Goal: Information Seeking & Learning: Compare options

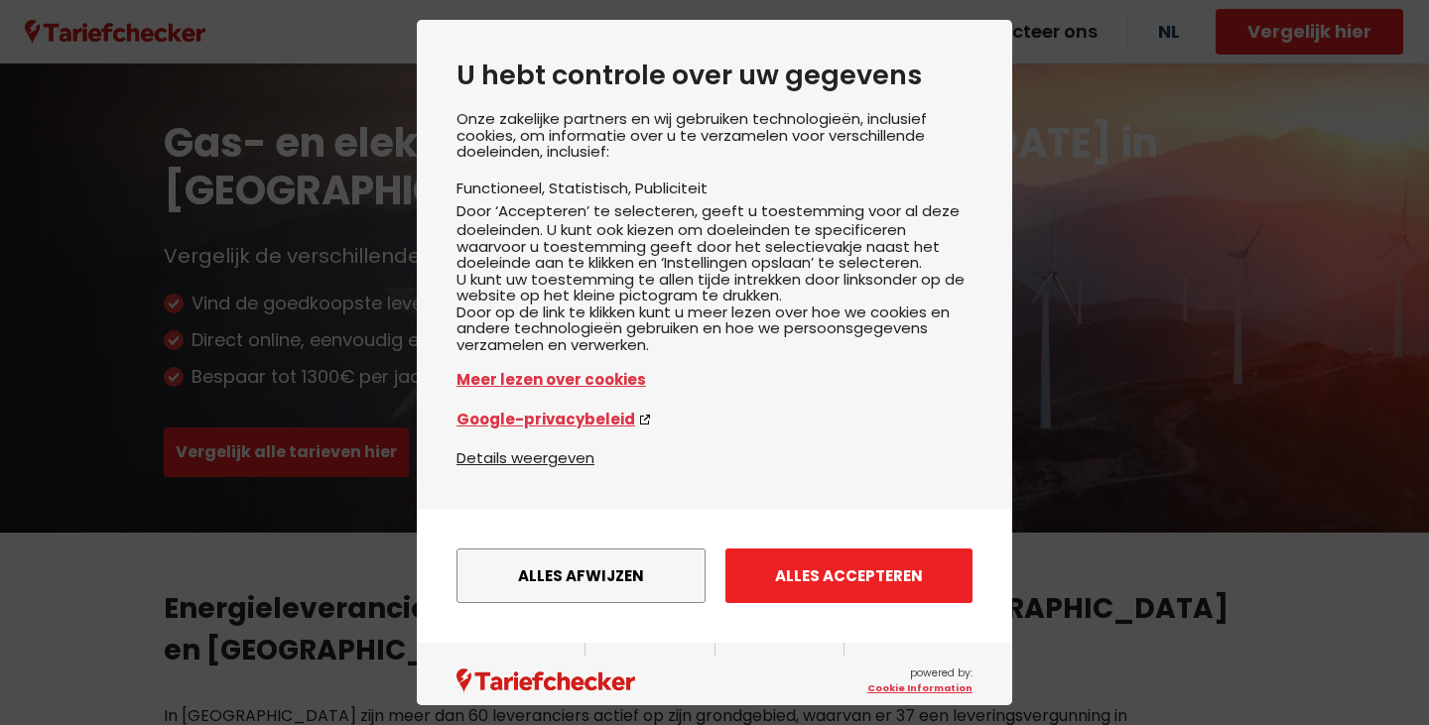
click at [889, 587] on button "Alles accepteren" at bounding box center [848, 576] width 247 height 55
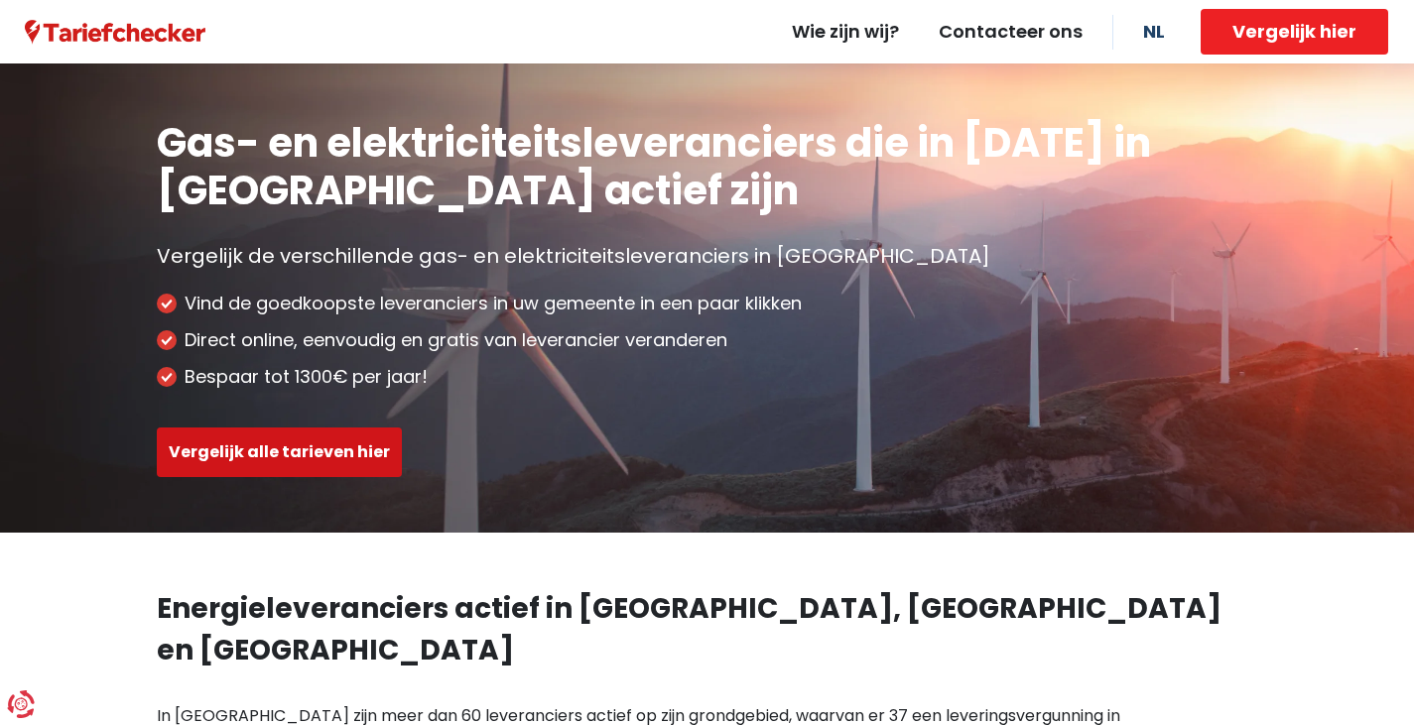
click at [306, 446] on button "Vergelijk alle tarieven hier" at bounding box center [279, 453] width 245 height 50
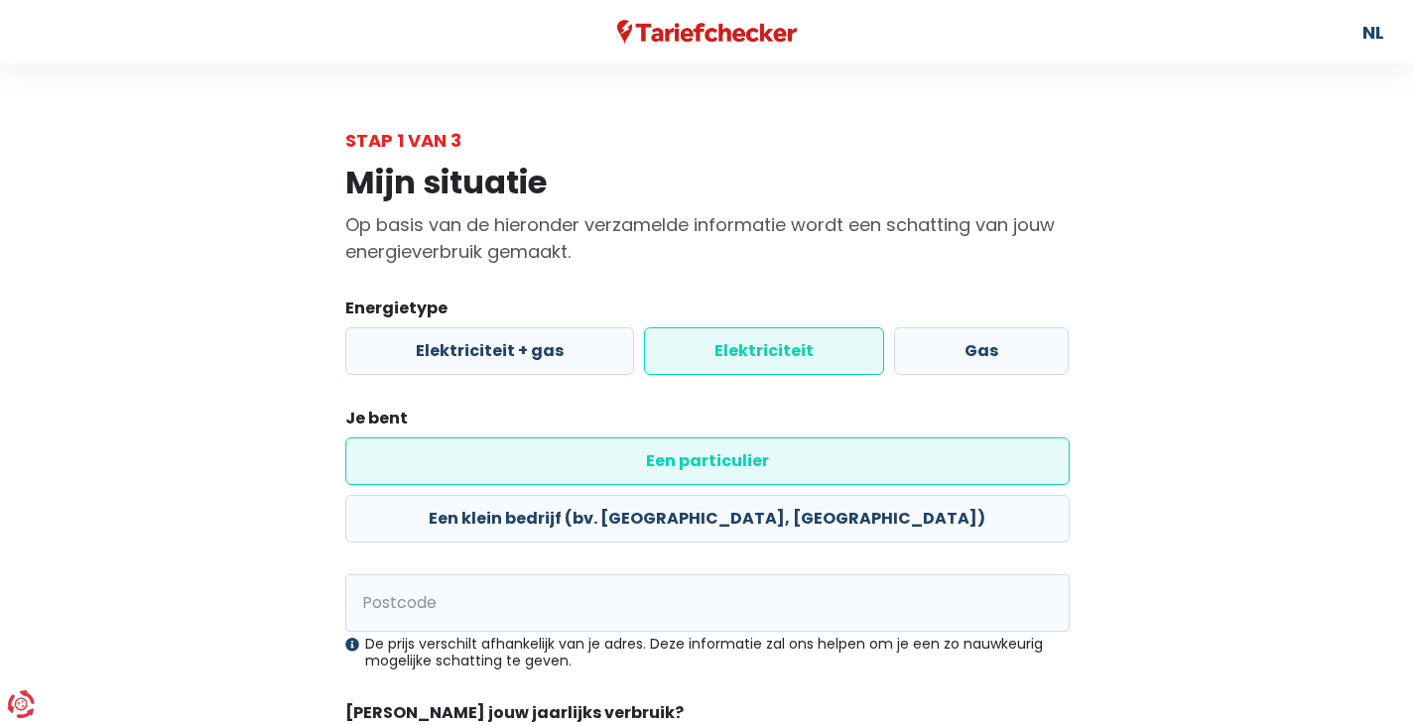
click at [792, 354] on label "Elektriciteit" at bounding box center [764, 351] width 240 height 48
click at [792, 354] on input "Elektriciteit" at bounding box center [764, 351] width 240 height 48
click at [605, 574] on input "Postcode" at bounding box center [707, 603] width 724 height 58
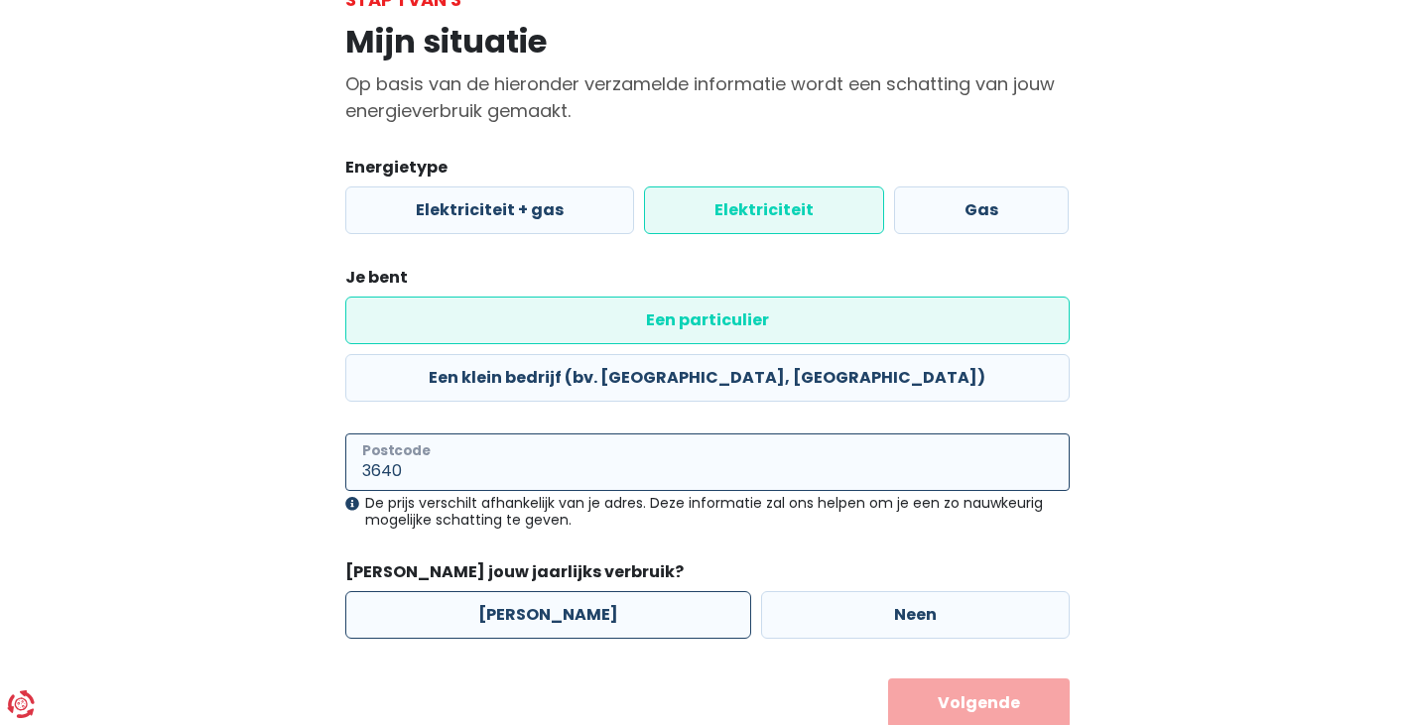
scroll to position [151, 0]
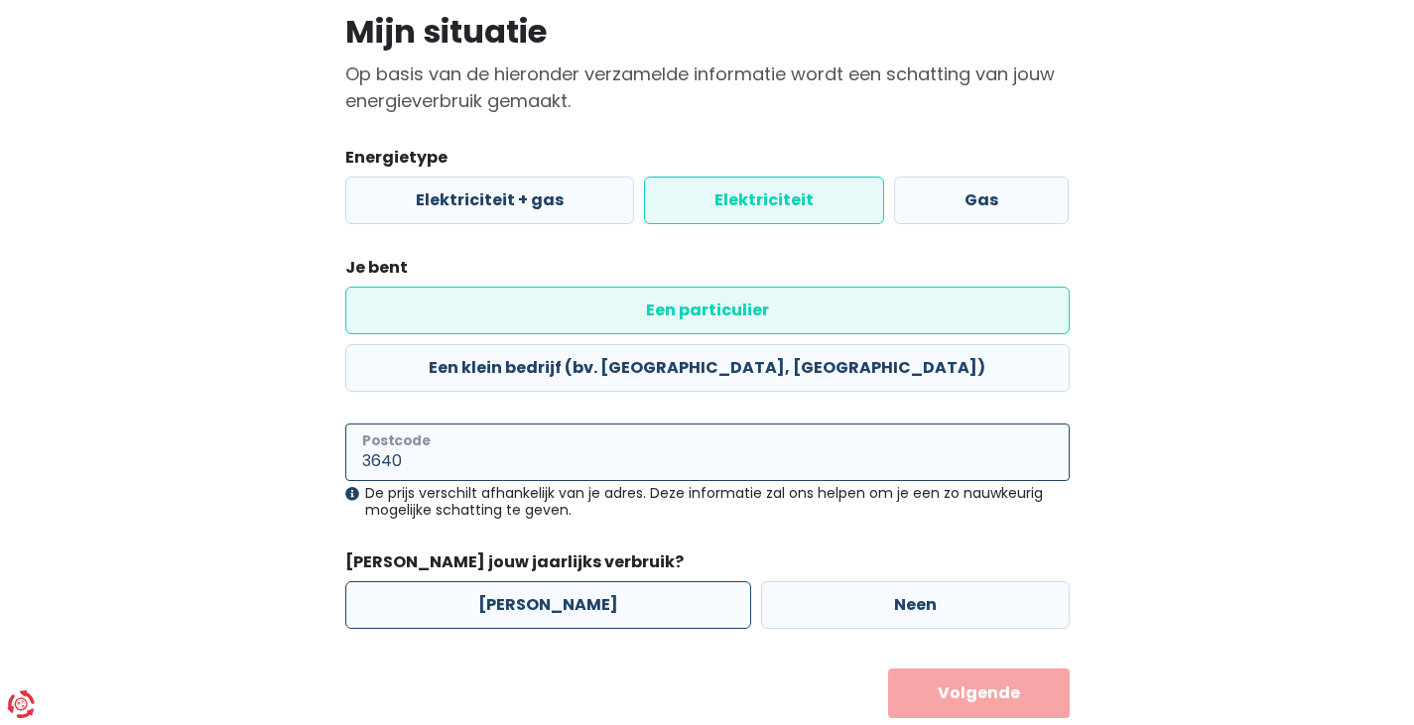
type input "3640"
click at [578, 581] on label "[PERSON_NAME]" at bounding box center [548, 605] width 406 height 48
click at [578, 581] on input "[PERSON_NAME]" at bounding box center [548, 605] width 406 height 48
radio input "true"
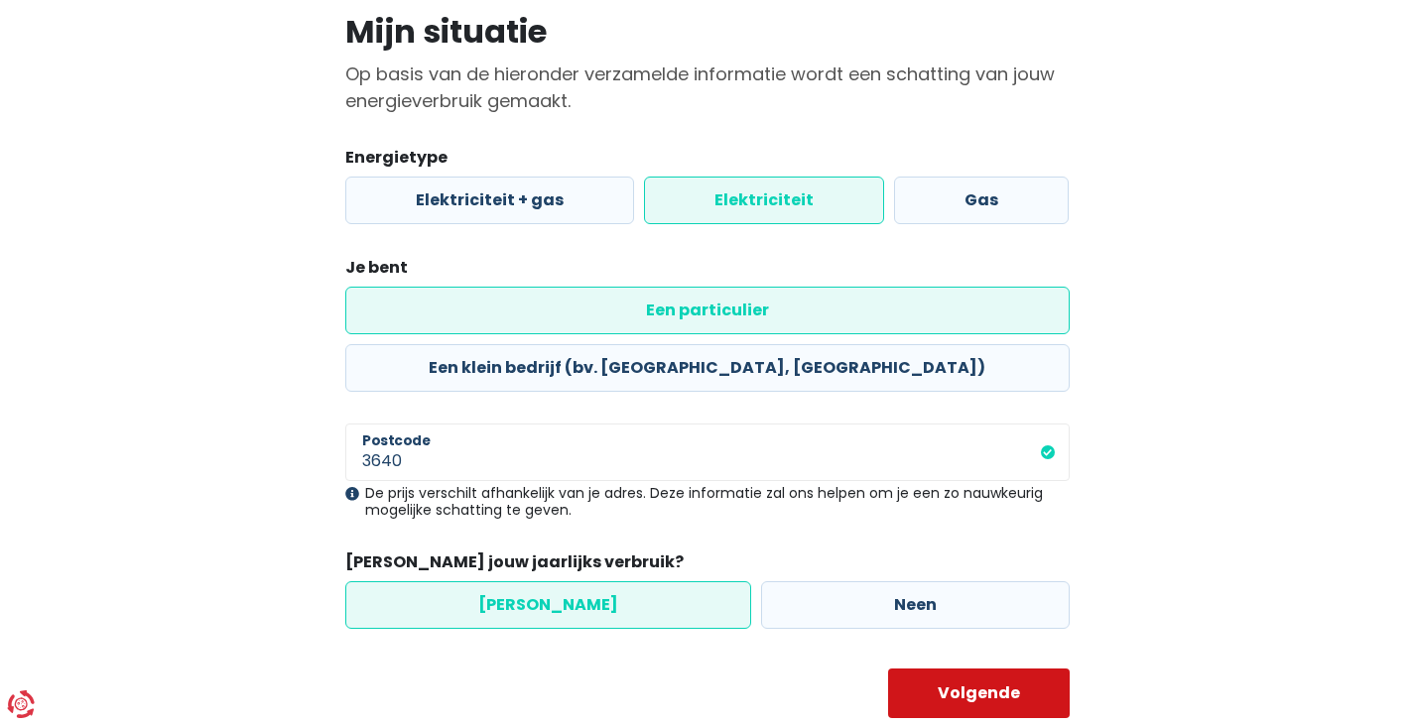
drag, startPoint x: 977, startPoint y: 658, endPoint x: 979, endPoint y: 648, distance: 10.1
click at [978, 669] on button "Volgende" at bounding box center [979, 694] width 182 height 50
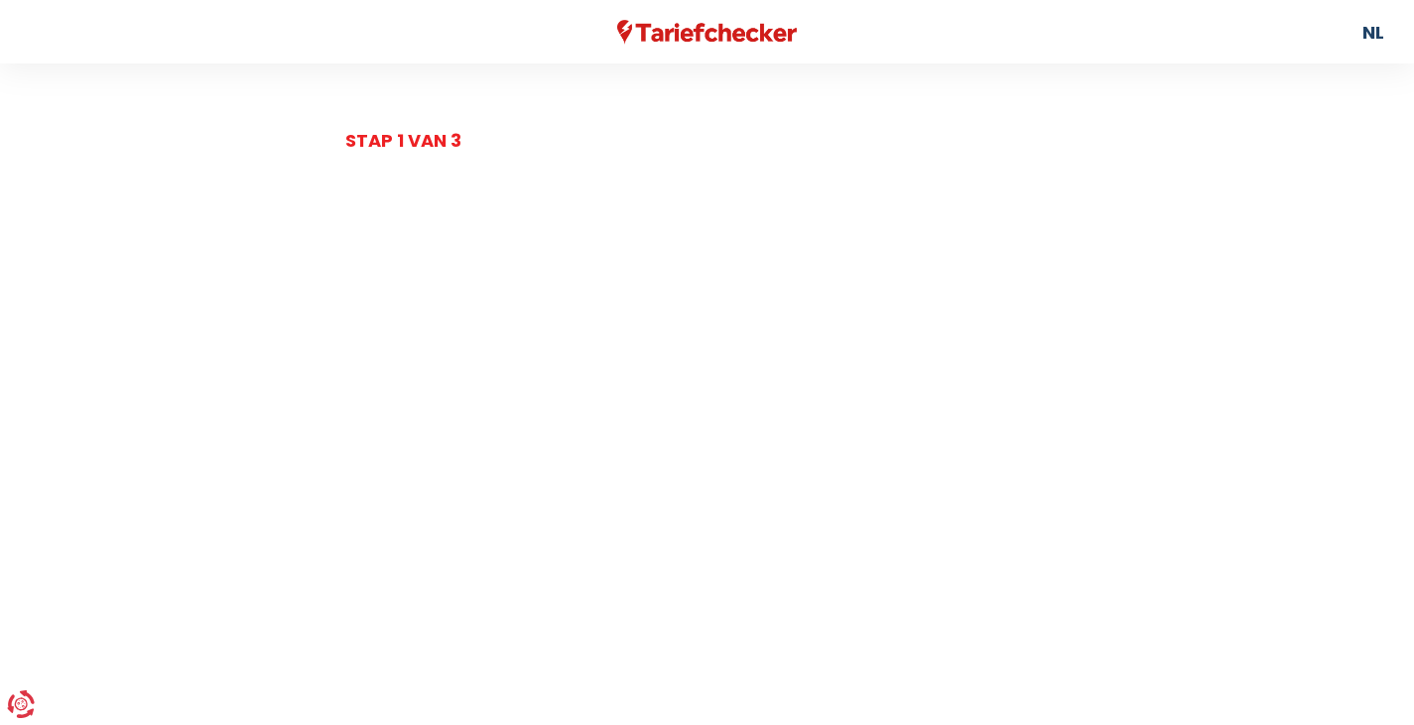
select select
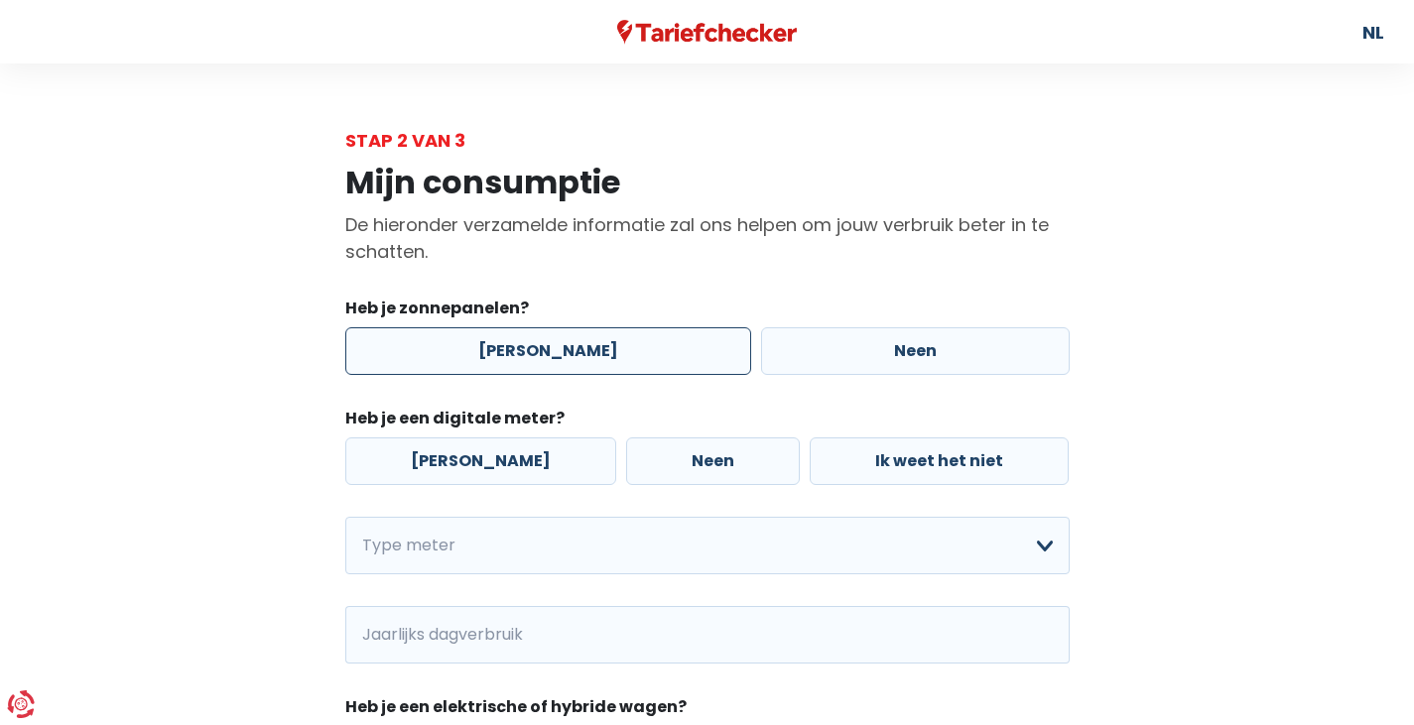
click at [456, 348] on label "[PERSON_NAME]" at bounding box center [548, 351] width 406 height 48
click at [456, 348] on input "[PERSON_NAME]" at bounding box center [548, 351] width 406 height 48
radio input "true"
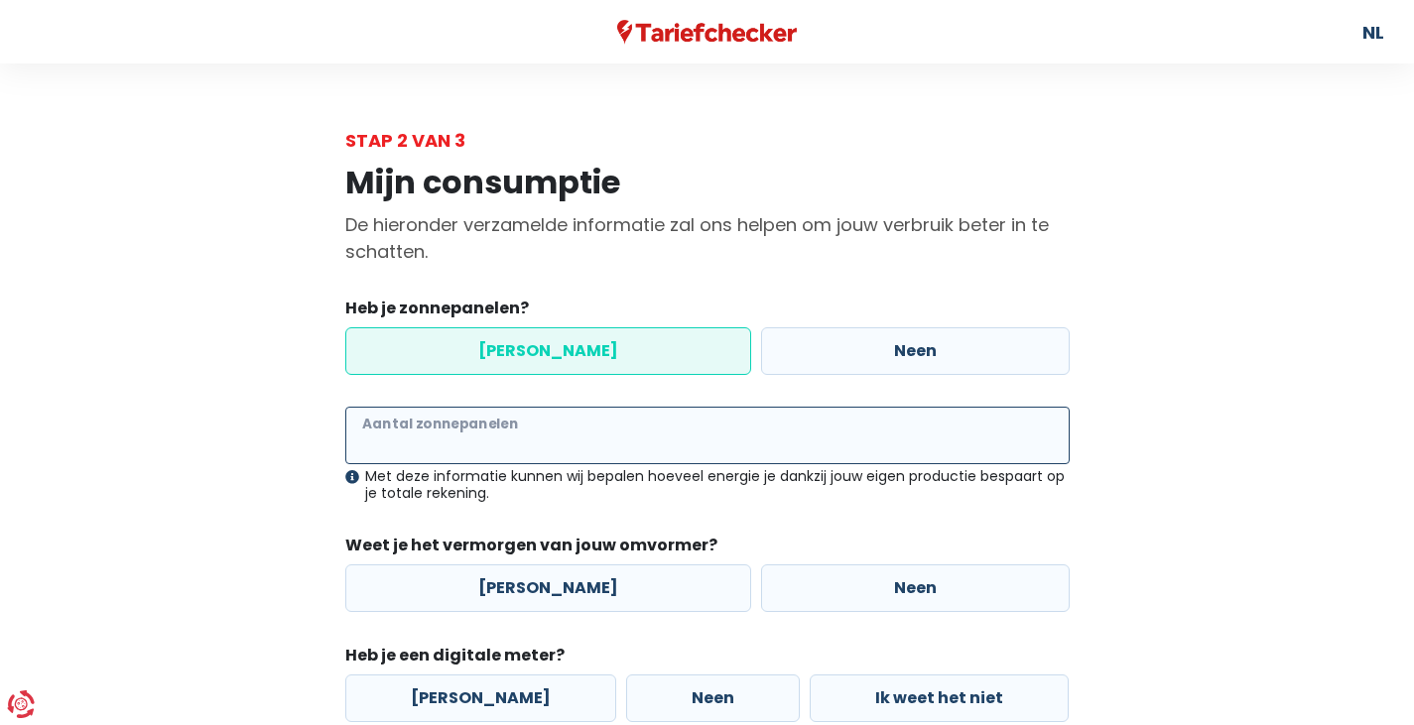
click at [483, 442] on input "Aantal zonnepanelen" at bounding box center [707, 436] width 724 height 58
type input "5"
type input "16"
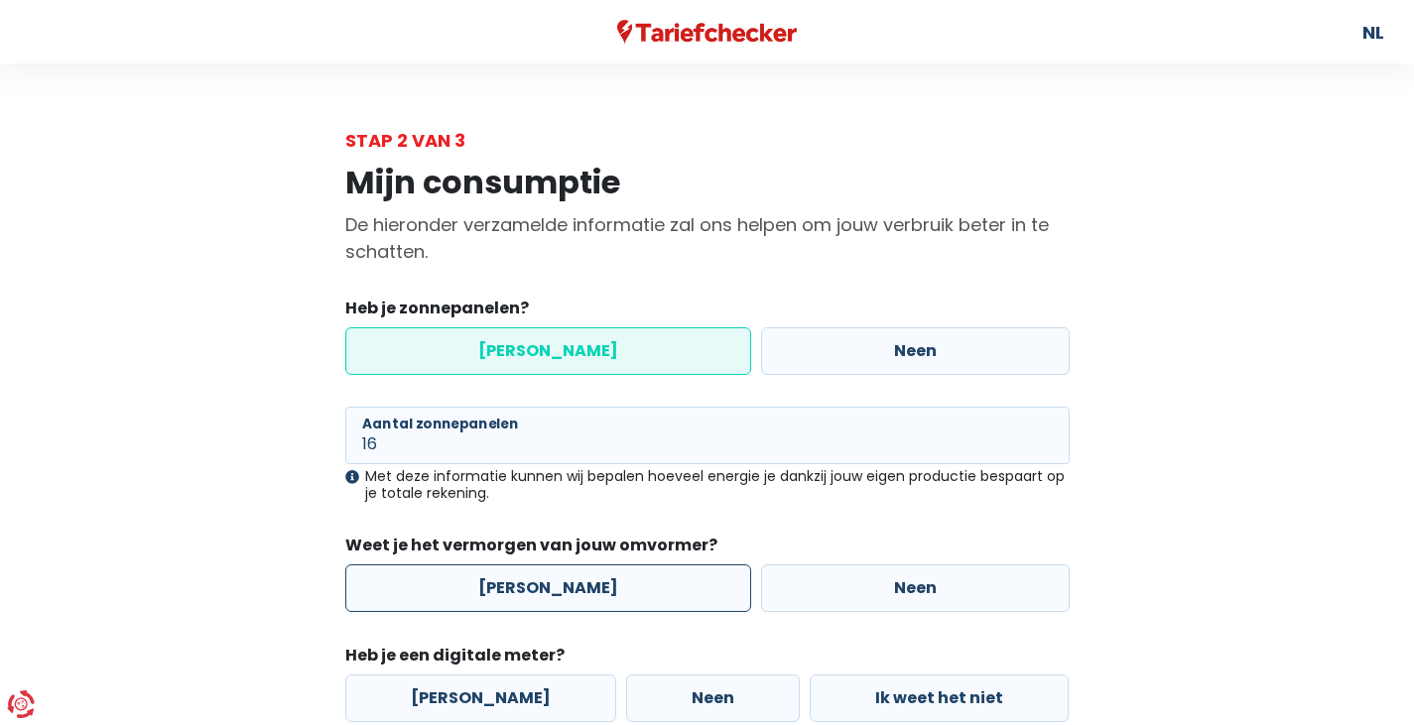
click at [585, 580] on label "[PERSON_NAME]" at bounding box center [548, 589] width 406 height 48
click at [585, 580] on input "[PERSON_NAME]" at bounding box center [548, 589] width 406 height 48
radio input "true"
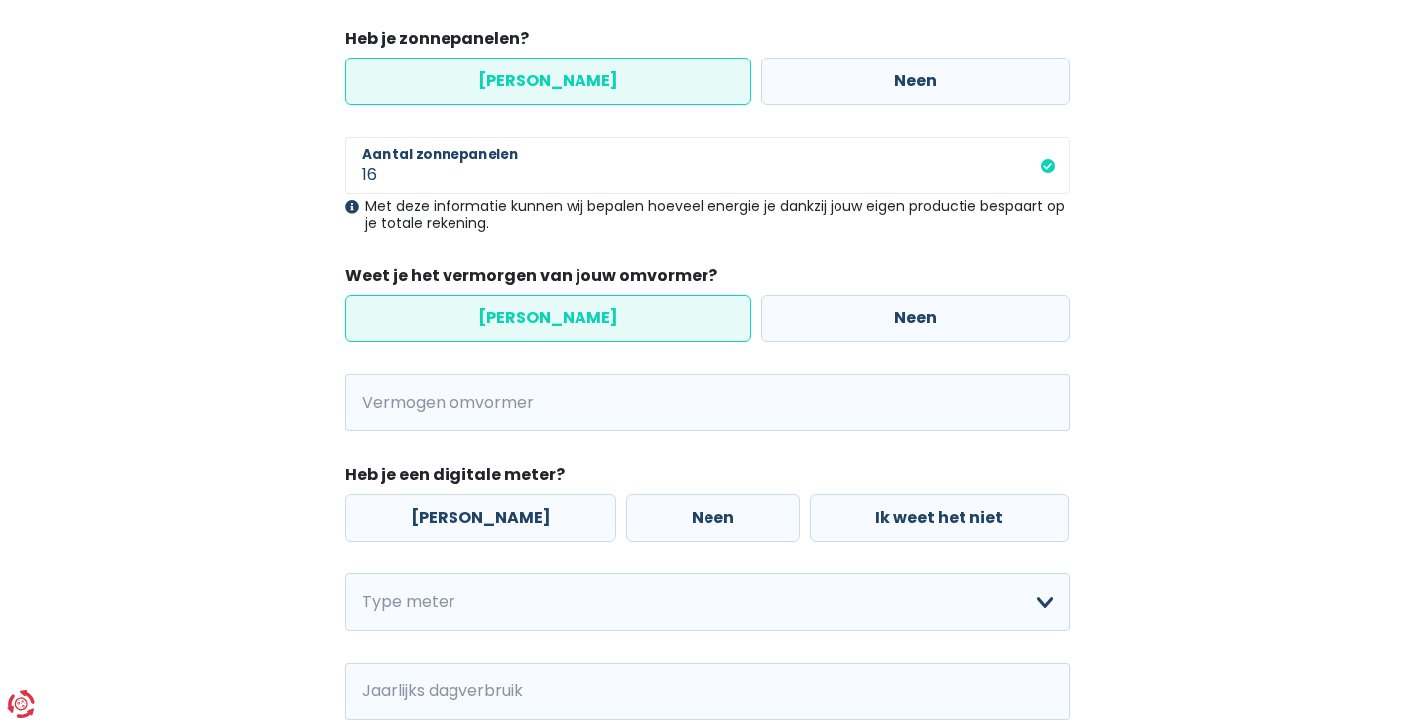
scroll to position [298, 0]
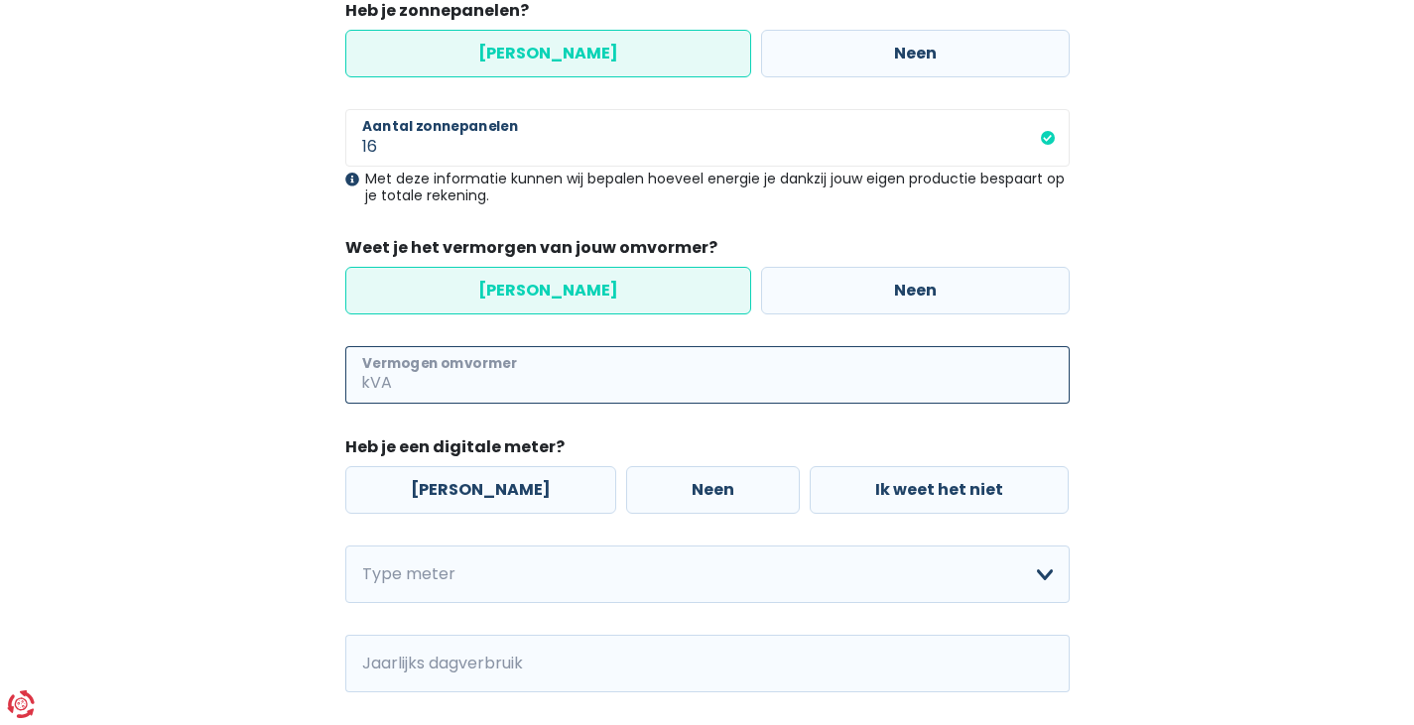
click at [483, 374] on input "Vermogen omvormer" at bounding box center [733, 375] width 674 height 58
type input "7"
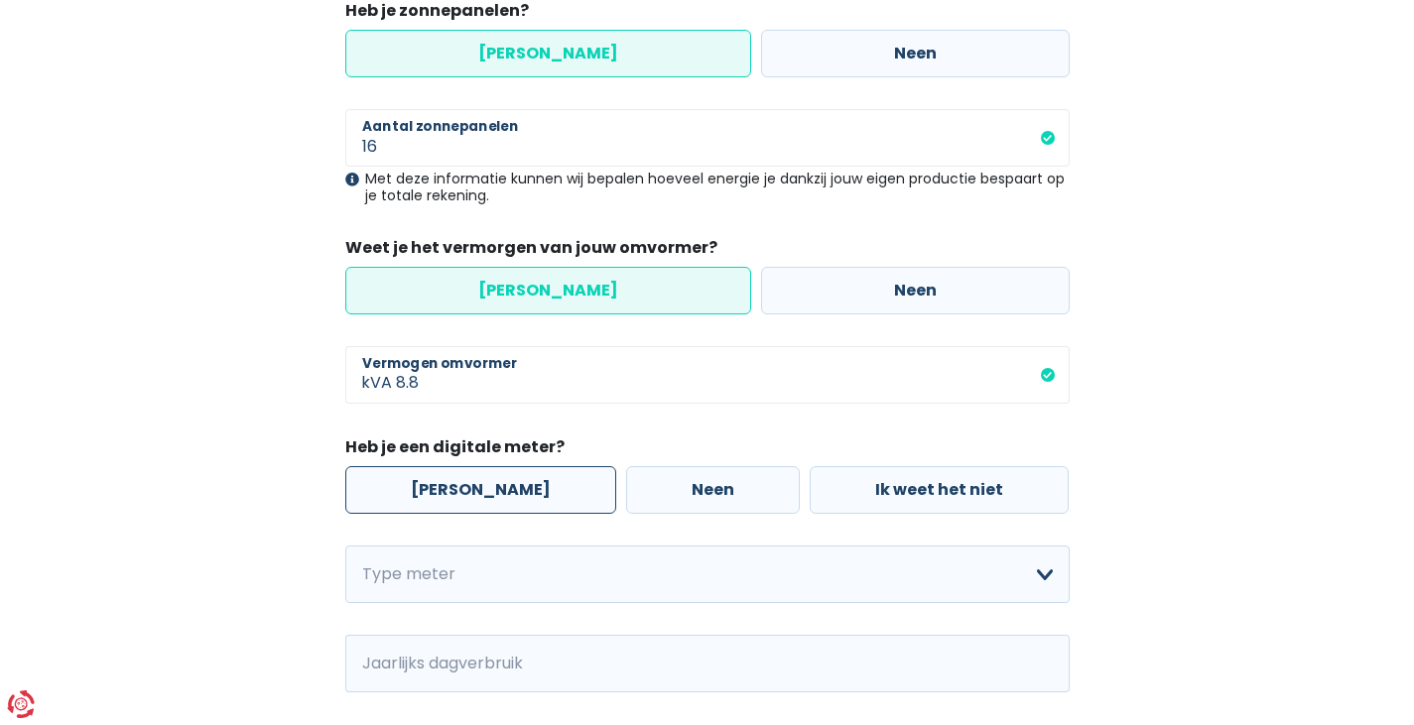
type input "8"
click at [478, 485] on label "[PERSON_NAME]" at bounding box center [480, 490] width 271 height 48
click at [478, 485] on input "[PERSON_NAME]" at bounding box center [480, 490] width 271 height 48
radio input "true"
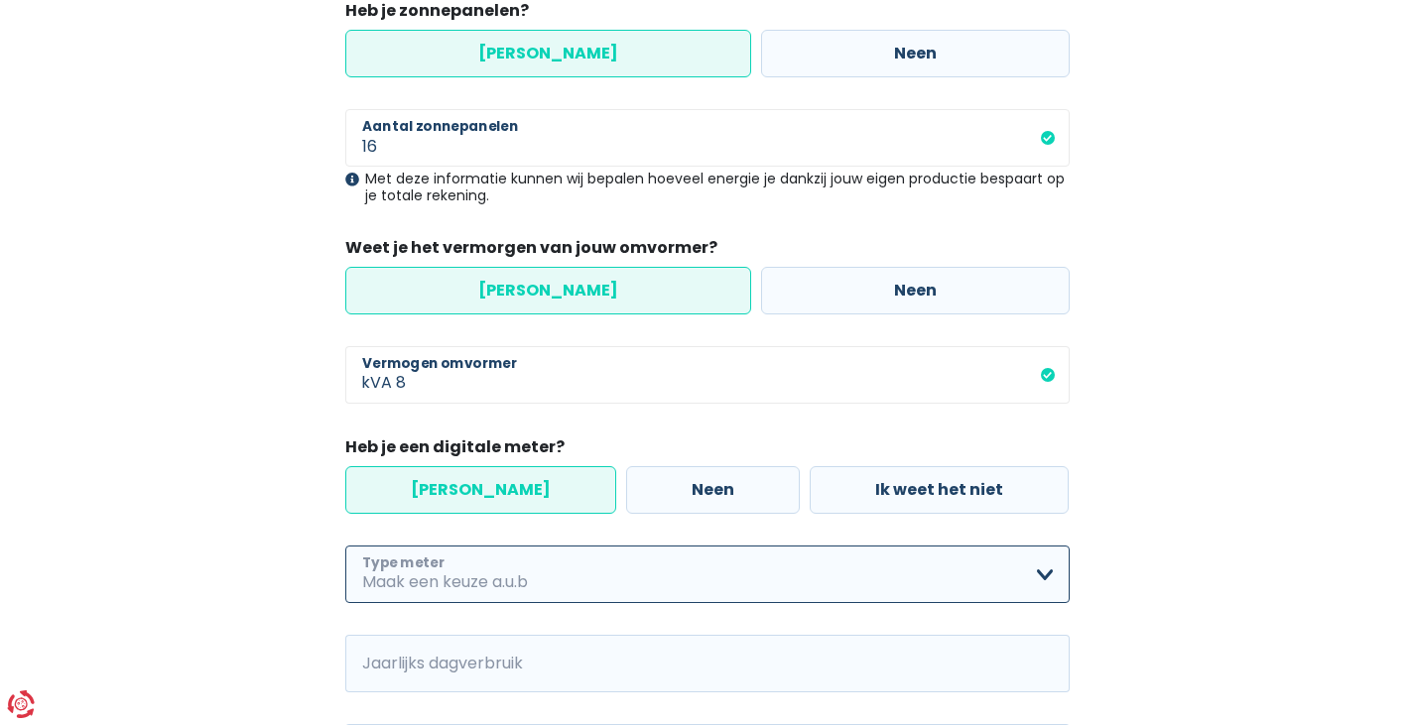
click at [516, 576] on select "Enkelvoudig Tweevoudig Enkelvoudig + uitsluitend nachttarief Tweevoudig + uitsl…" at bounding box center [707, 575] width 724 height 58
select select "day_single_rate"
click at [345, 546] on select "Enkelvoudig Tweevoudig Enkelvoudig + uitsluitend nachttarief Tweevoudig + uitsl…" at bounding box center [707, 575] width 724 height 58
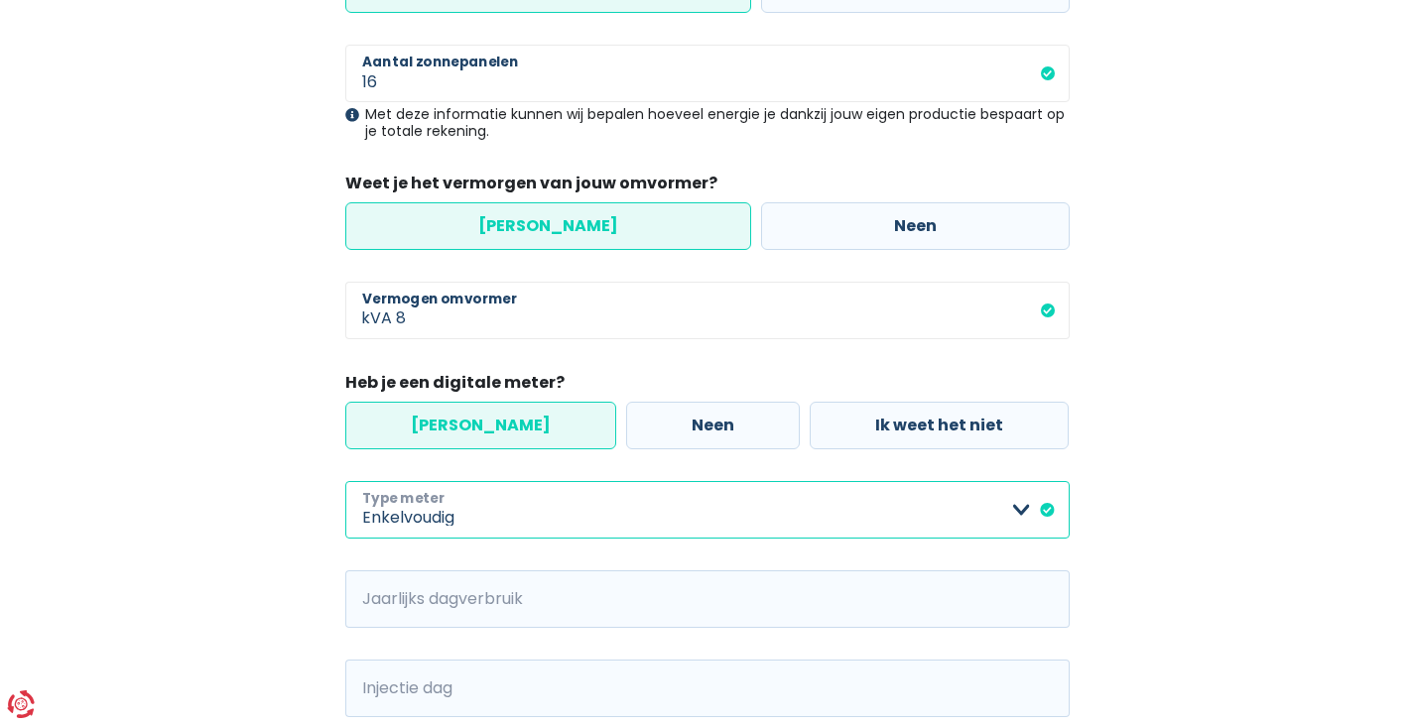
scroll to position [397, 0]
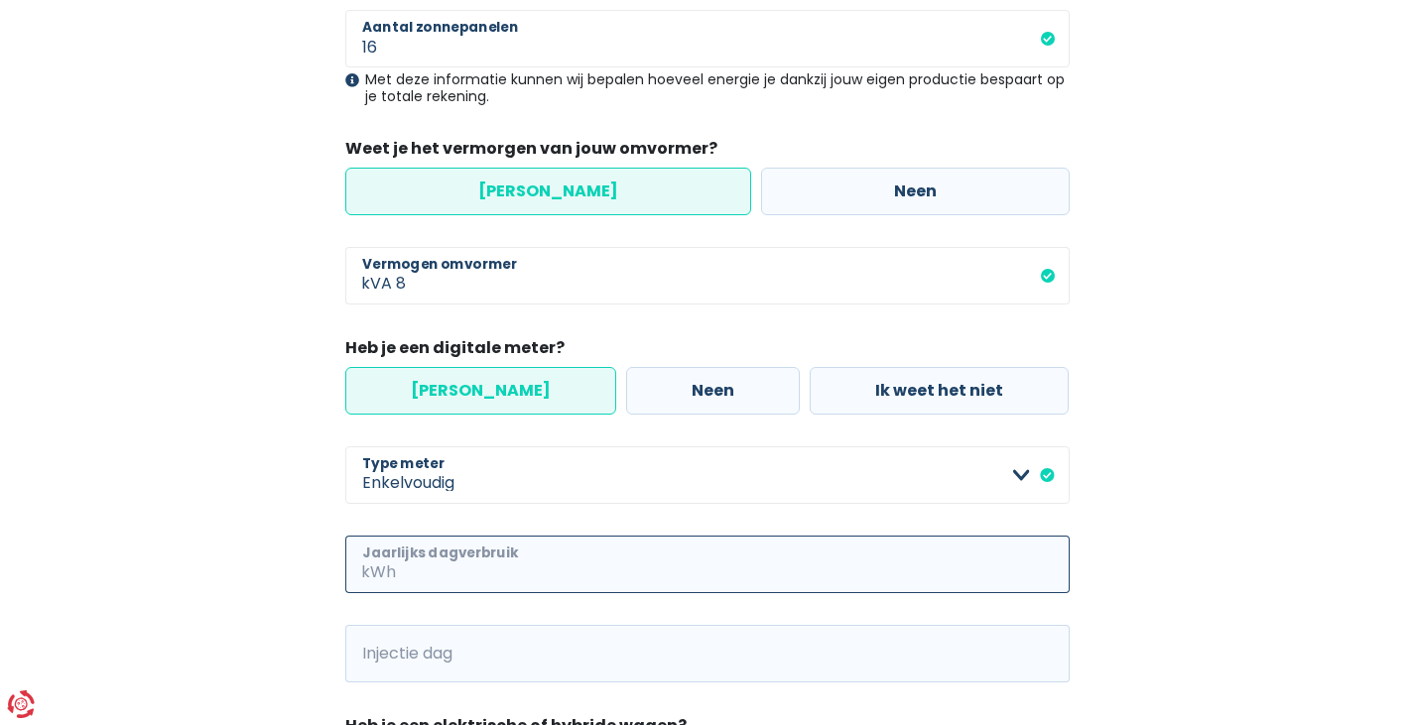
click at [475, 564] on input "Jaarlijks dagverbruik" at bounding box center [735, 565] width 670 height 58
type input "5"
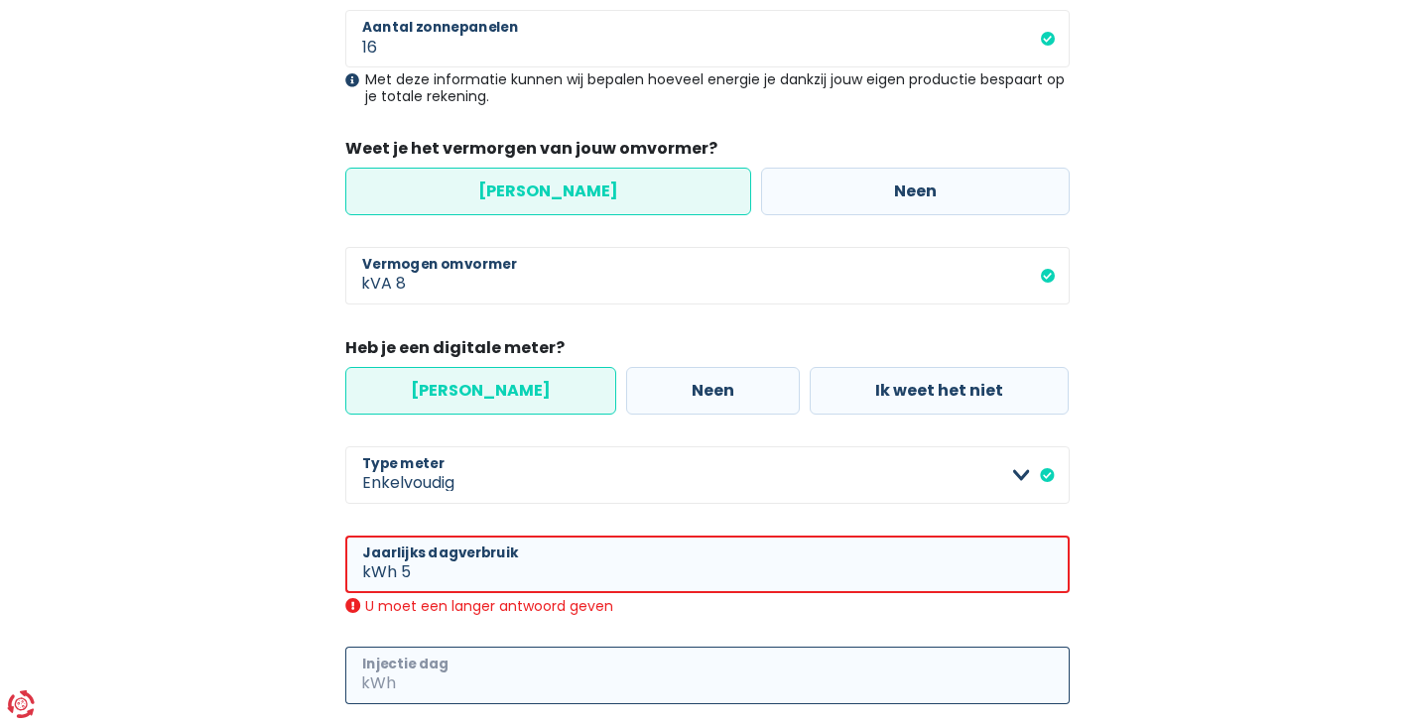
click at [566, 687] on input "Injectie dag" at bounding box center [735, 676] width 670 height 58
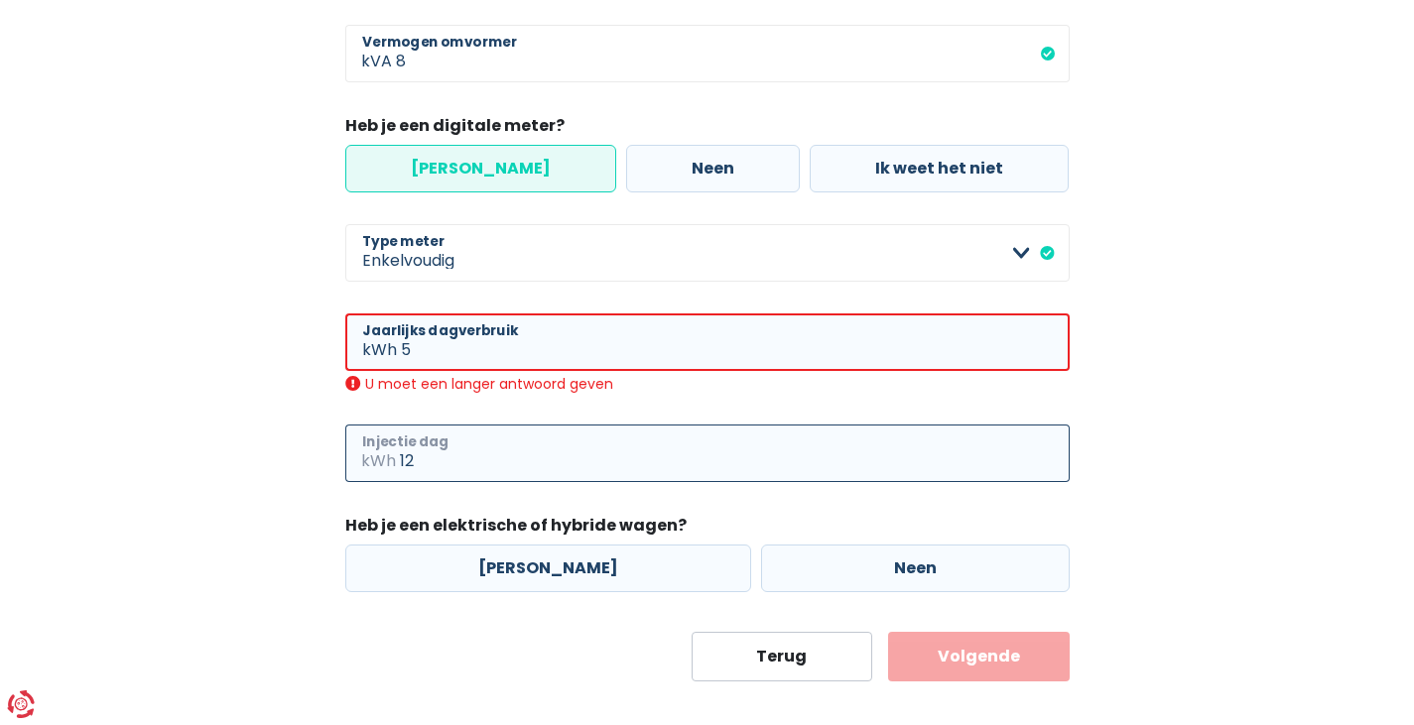
scroll to position [640, 0]
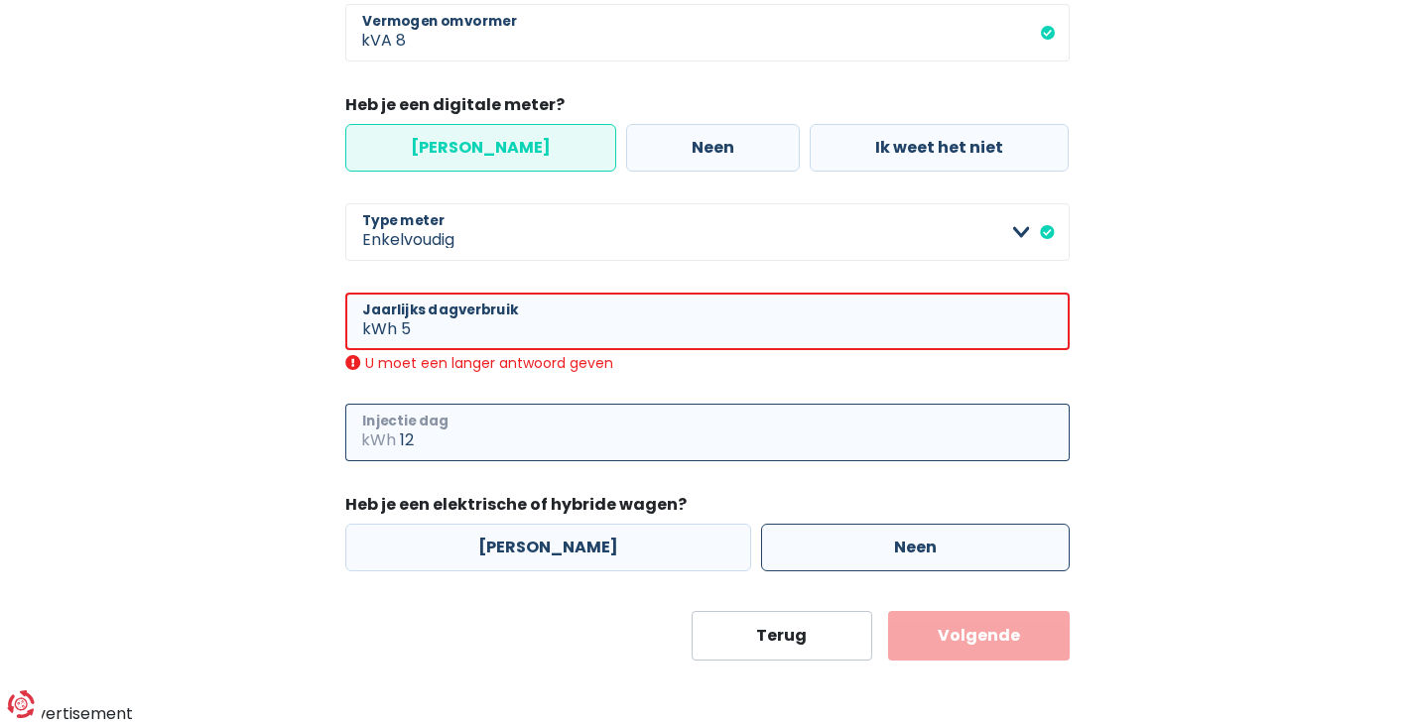
type input "12"
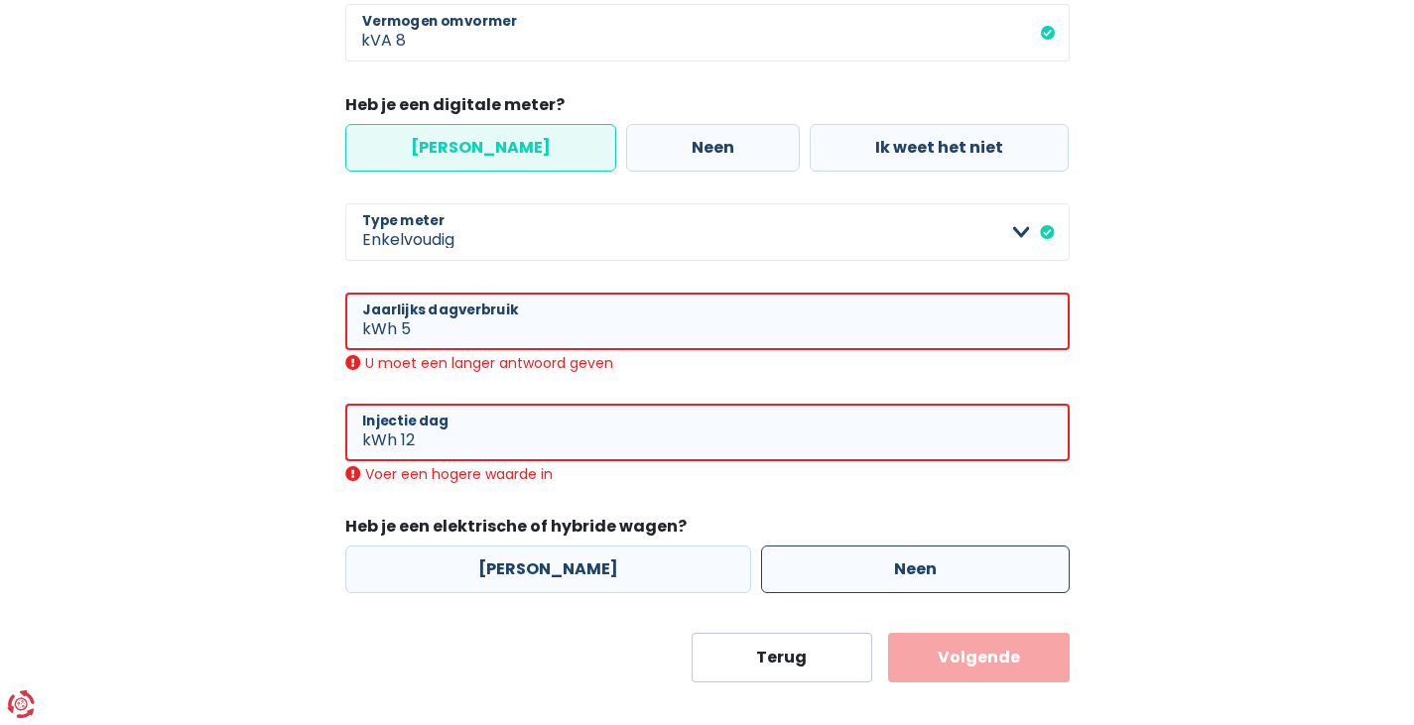
click at [864, 546] on label "Neen" at bounding box center [915, 570] width 309 height 48
click at [864, 546] on input "Neen" at bounding box center [915, 570] width 309 height 48
radio input "true"
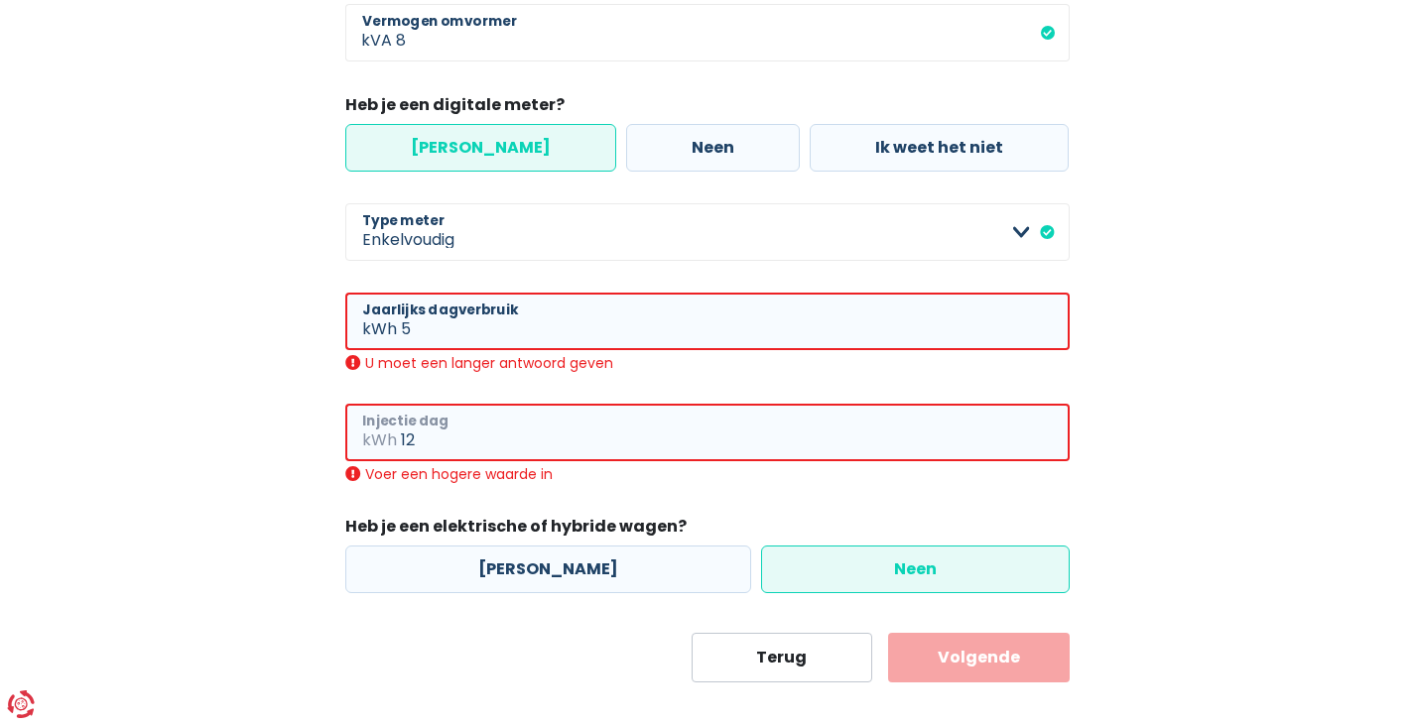
drag, startPoint x: 418, startPoint y: 443, endPoint x: 321, endPoint y: 420, distance: 98.9
click at [321, 420] on div "Mijn consumptie De hieronder verzamelde informatie zal ons helpen om jouw verbr…" at bounding box center [707, 98] width 1131 height 1169
type input "15"
click at [447, 325] on input "5" at bounding box center [735, 322] width 669 height 58
type input "5"
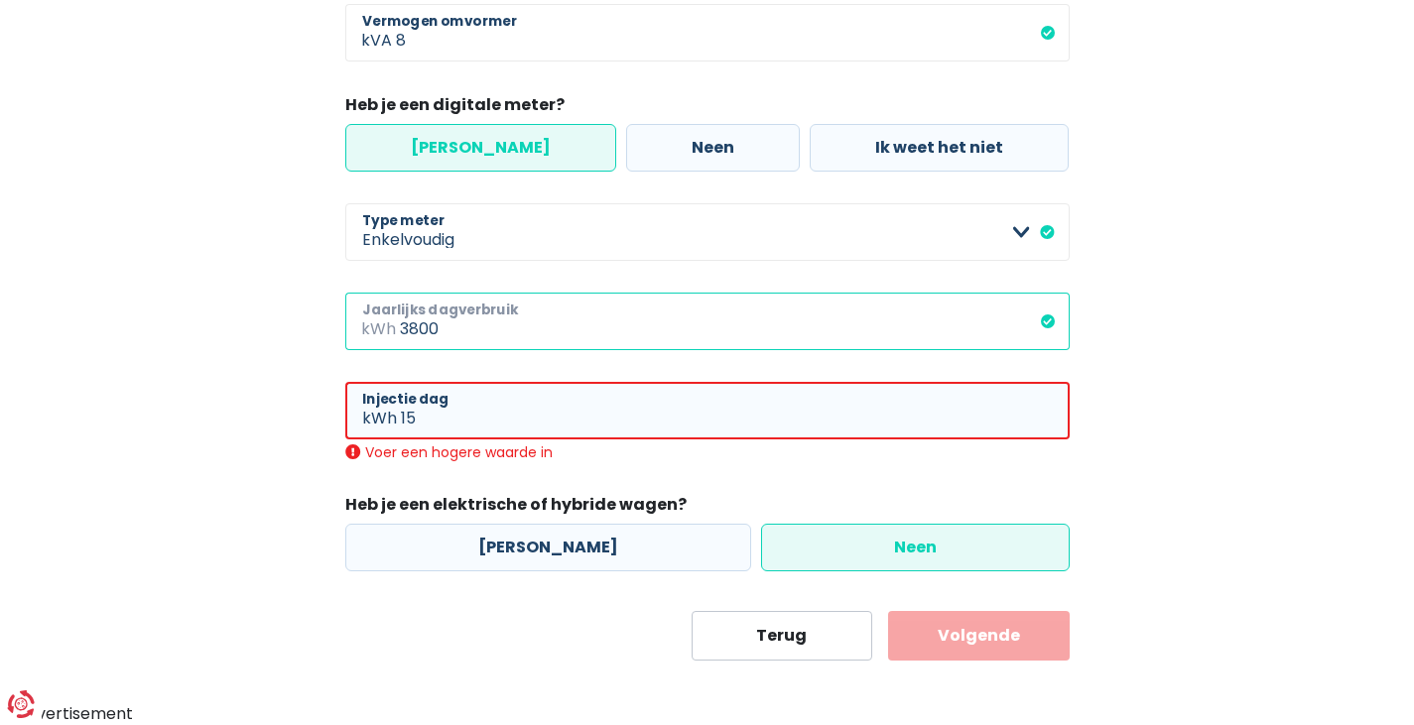
type input "3800"
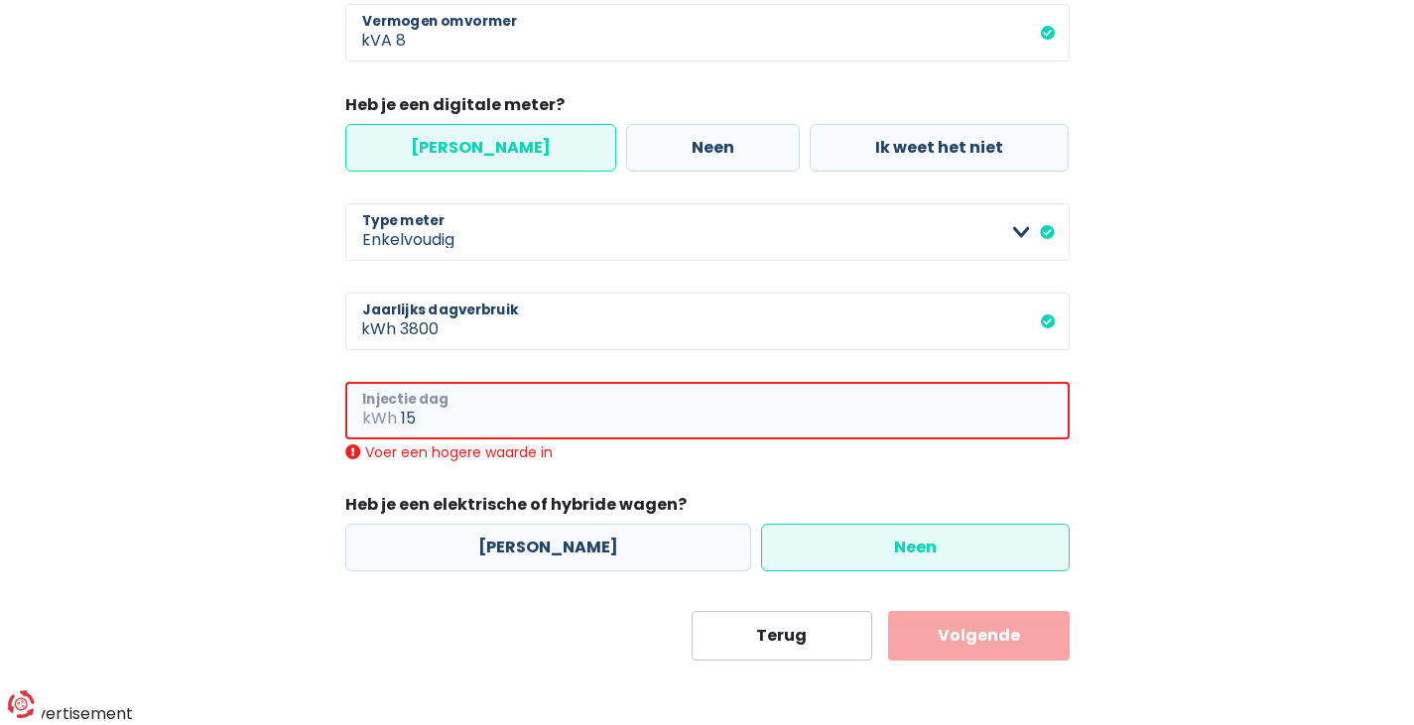
click at [436, 422] on input "15" at bounding box center [735, 411] width 669 height 58
type input "1"
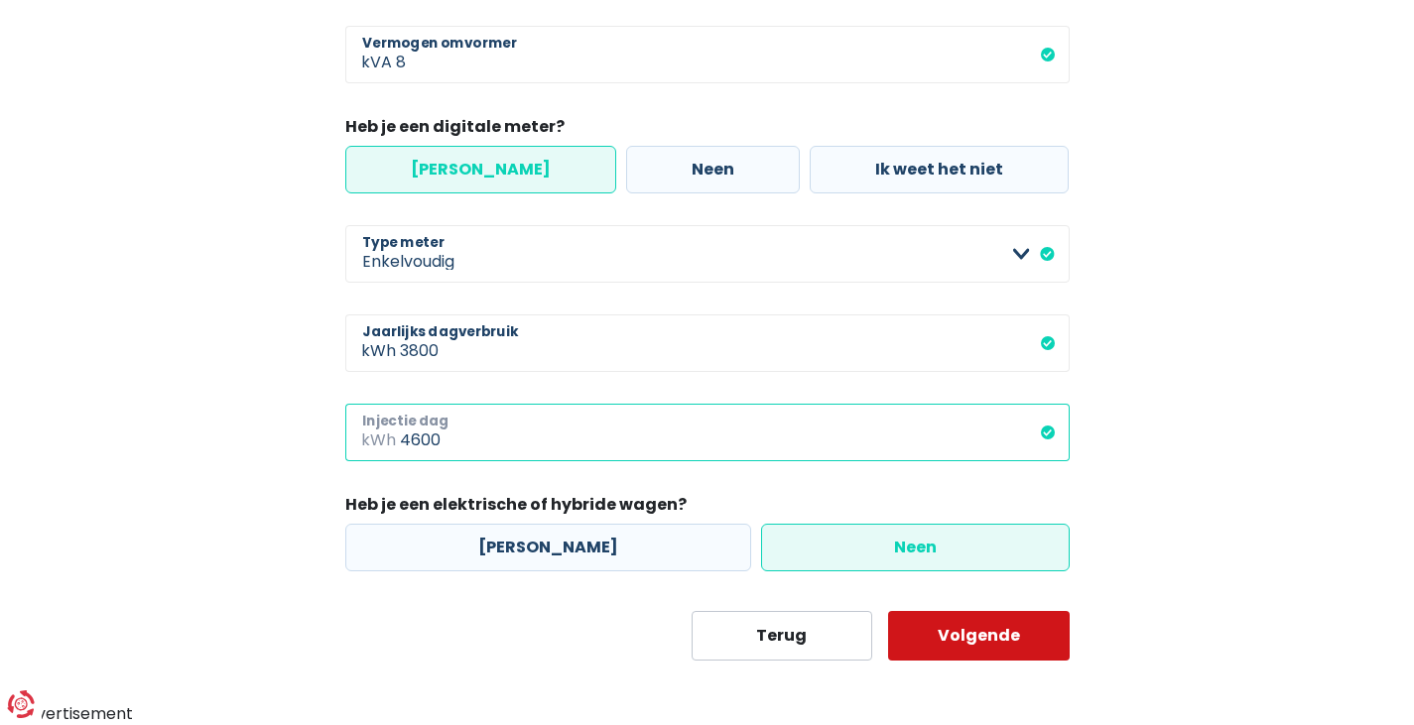
type input "4600"
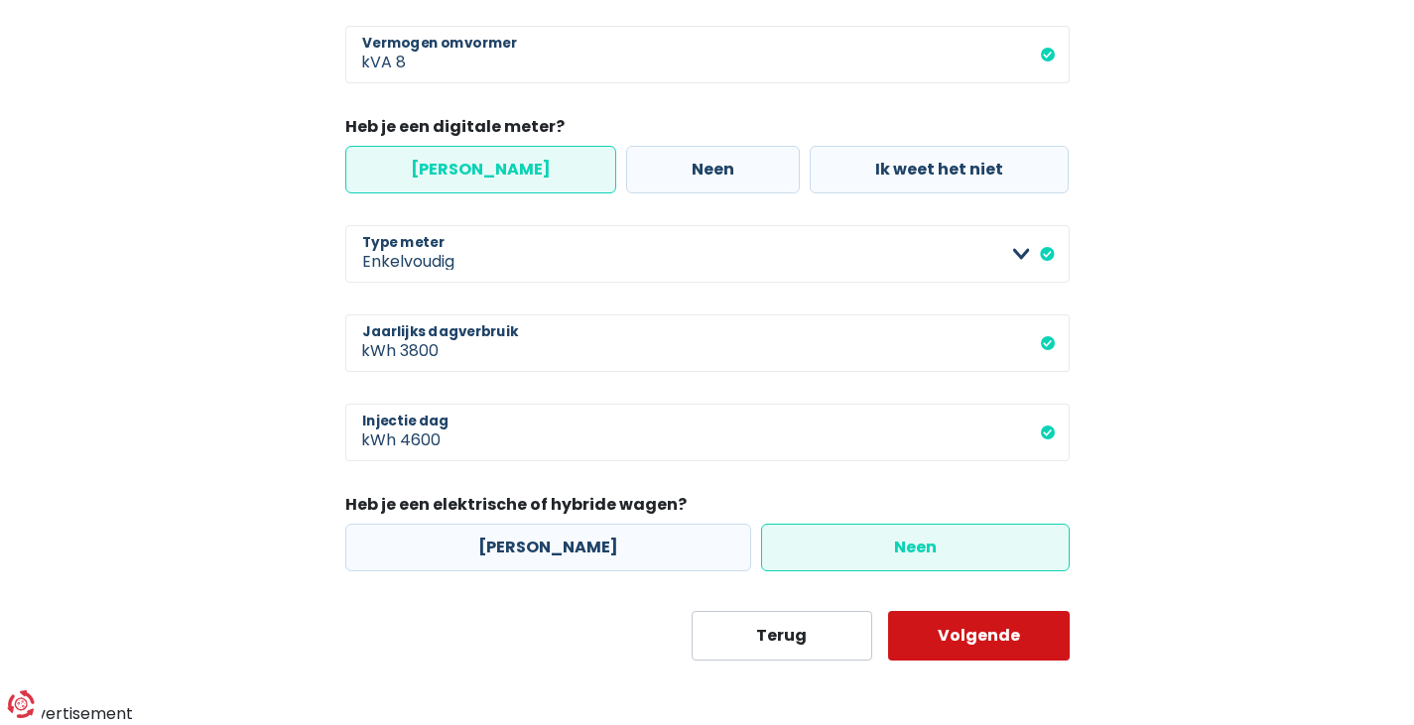
click at [986, 626] on button "Volgende" at bounding box center [979, 636] width 182 height 50
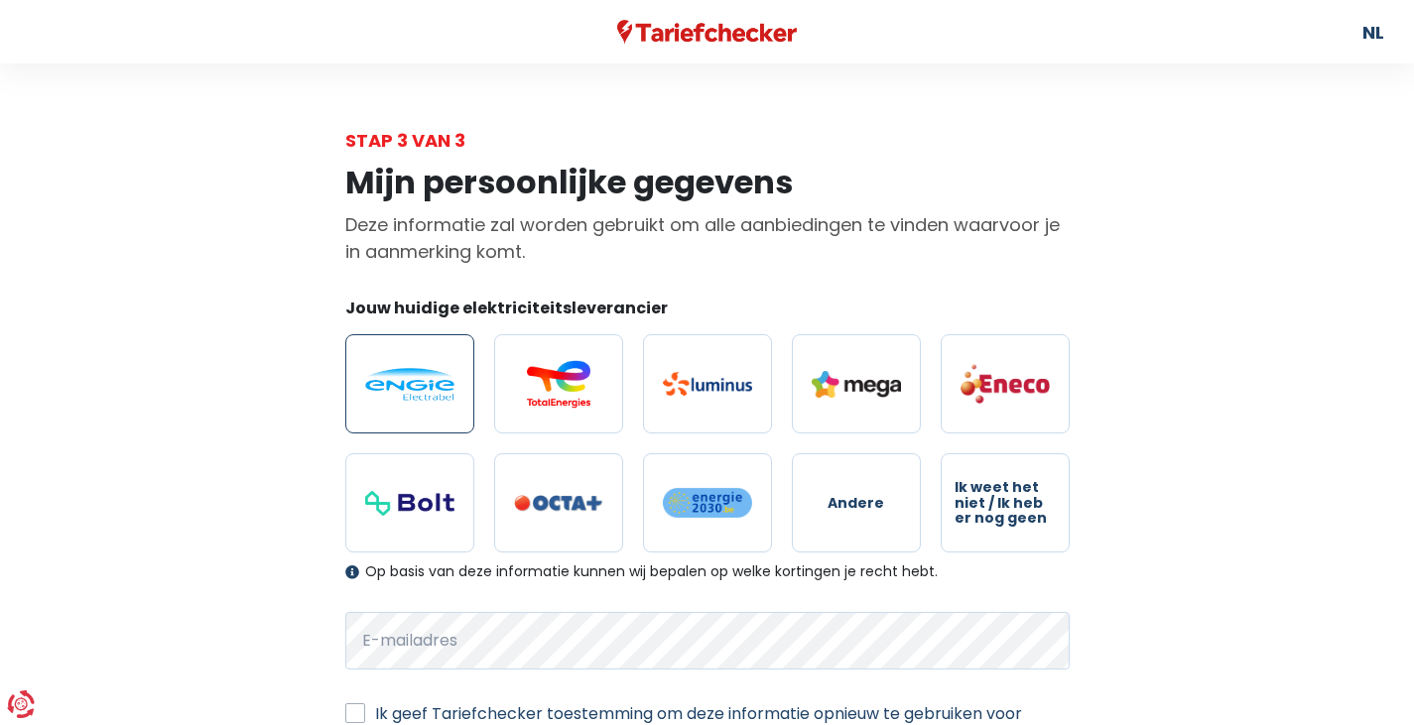
click at [410, 376] on img at bounding box center [409, 384] width 89 height 33
click at [410, 376] on input "radio" at bounding box center [409, 383] width 129 height 99
radio input "true"
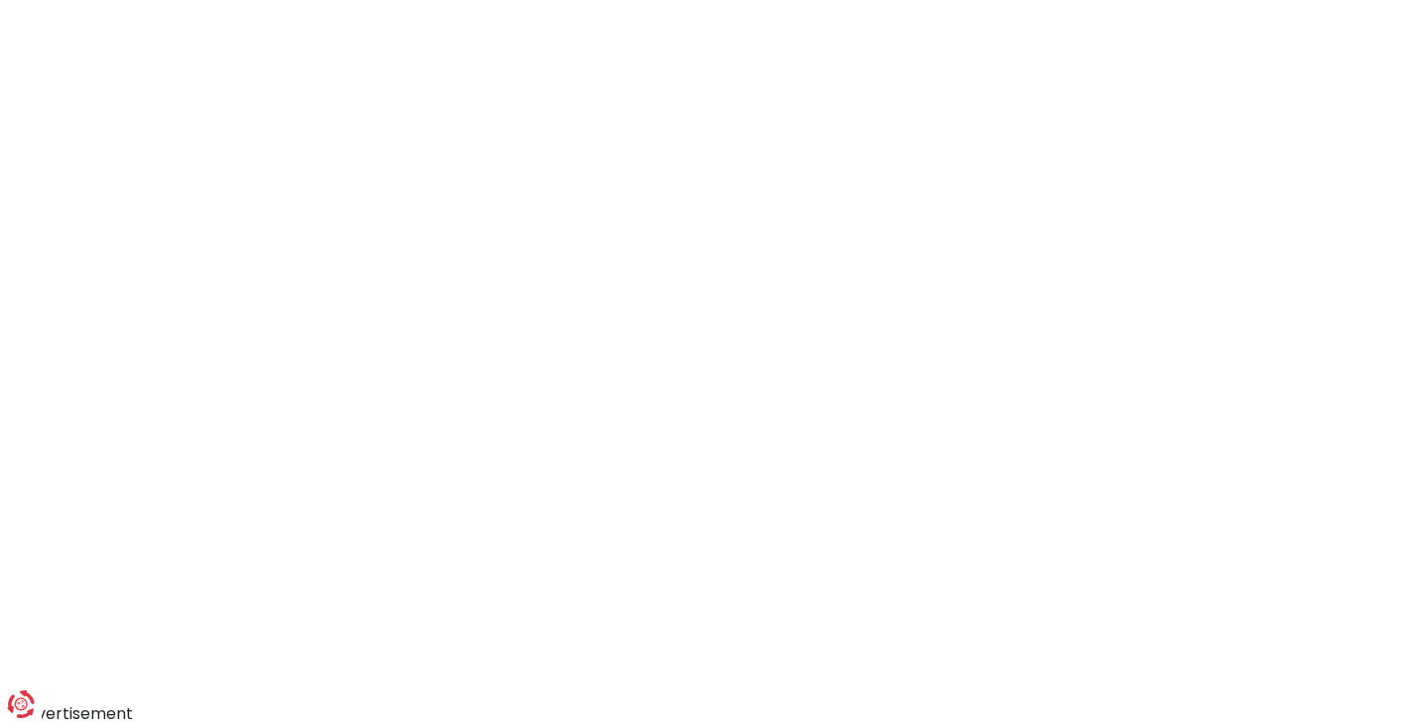
scroll to position [151, 0]
